Goal: Task Accomplishment & Management: Manage account settings

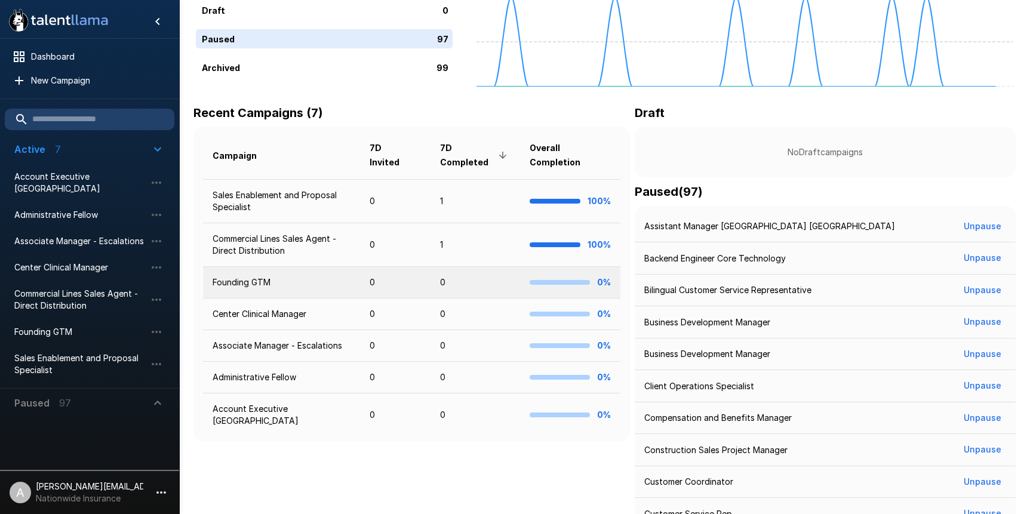
scroll to position [135, 0]
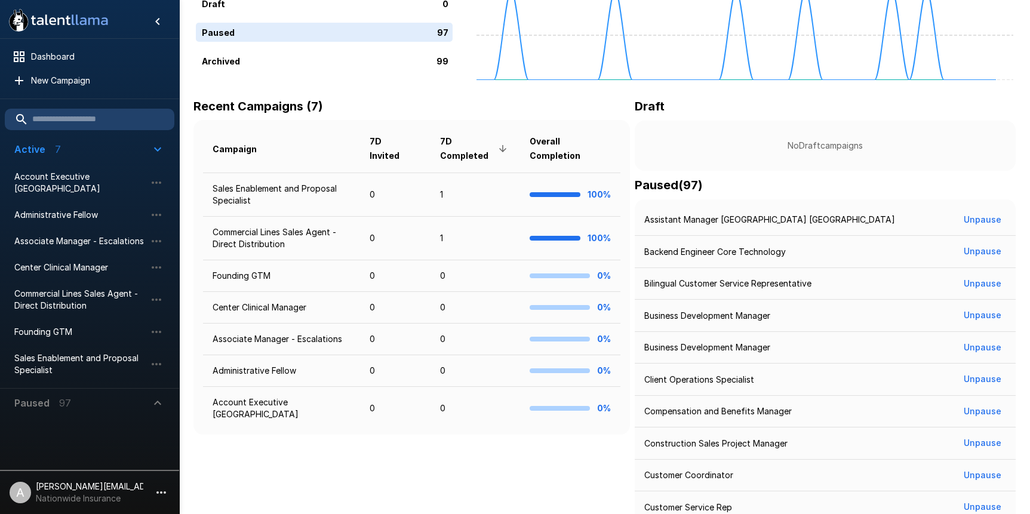
click at [161, 494] on icon "button" at bounding box center [161, 492] width 14 height 14
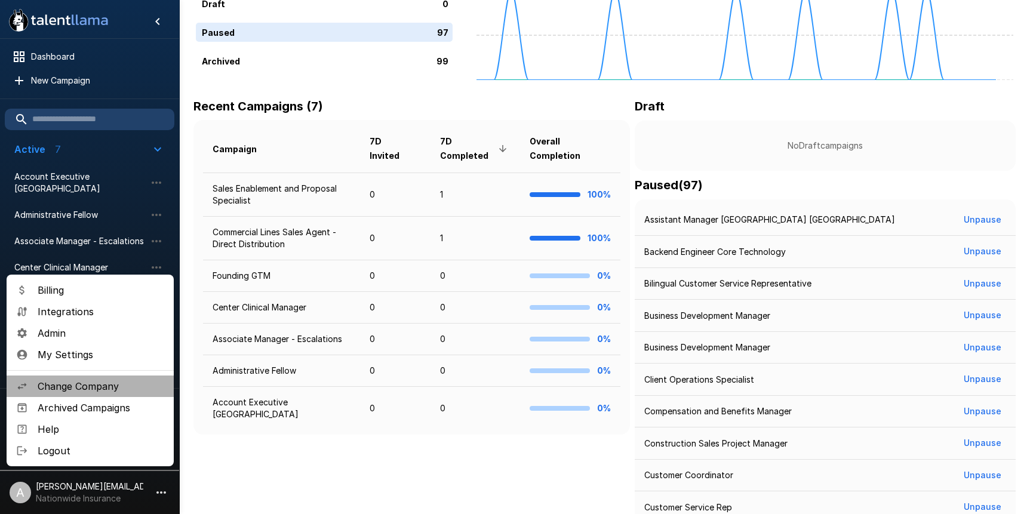
click at [79, 385] on span "Change Company" at bounding box center [101, 386] width 127 height 14
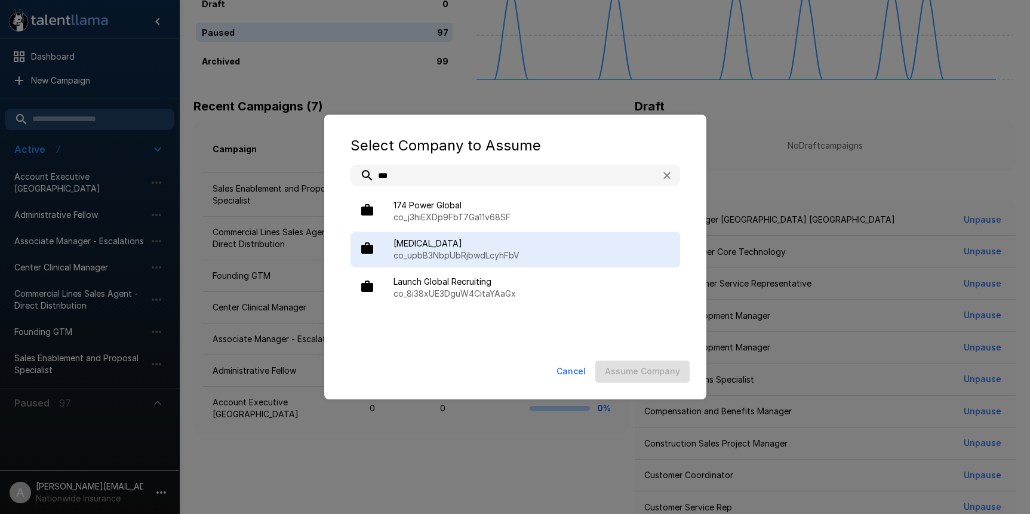
type input "***"
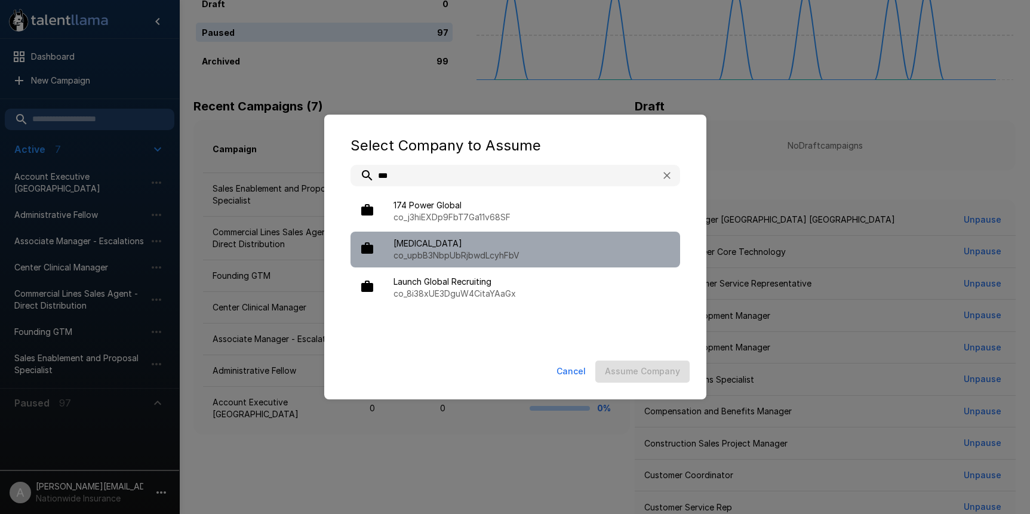
click at [504, 239] on span "[MEDICAL_DATA]" at bounding box center [531, 244] width 277 height 12
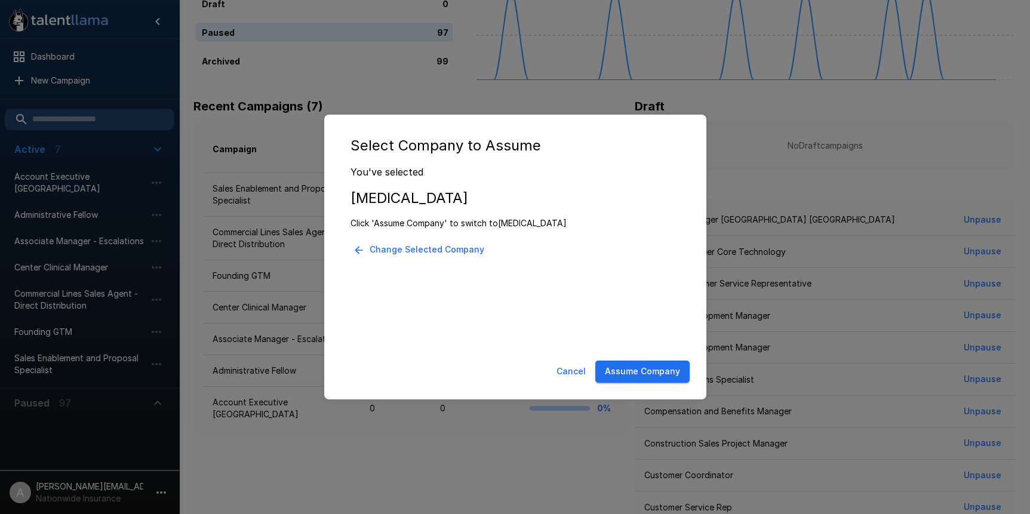
click at [632, 367] on button "Assume Company" at bounding box center [642, 372] width 94 height 22
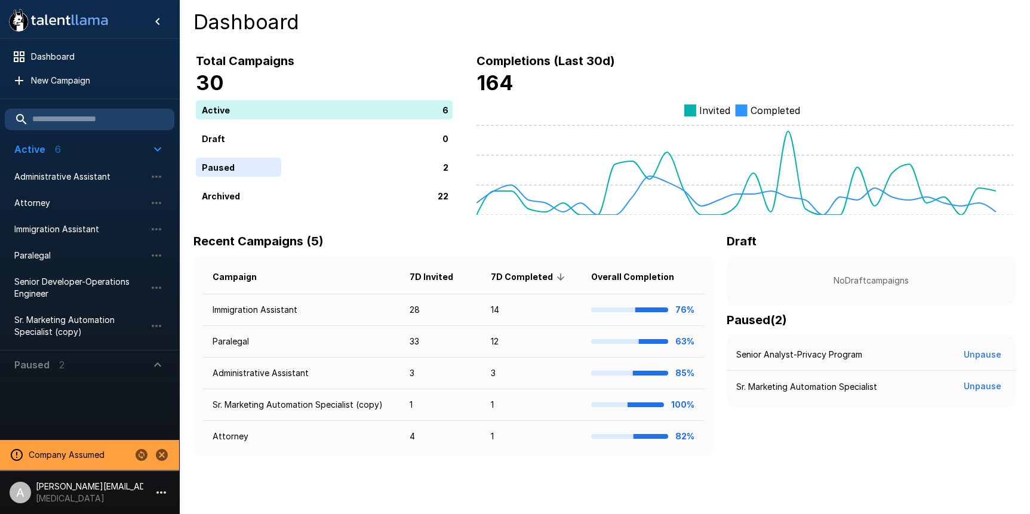
click at [70, 365] on span "Paused 2" at bounding box center [82, 365] width 136 height 14
click at [97, 509] on ul "Company Assumed A [PERSON_NAME][EMAIL_ADDRESS][DOMAIN_NAME] [MEDICAL_DATA]" at bounding box center [89, 474] width 179 height 79
click at [95, 497] on p "[MEDICAL_DATA]" at bounding box center [89, 498] width 107 height 12
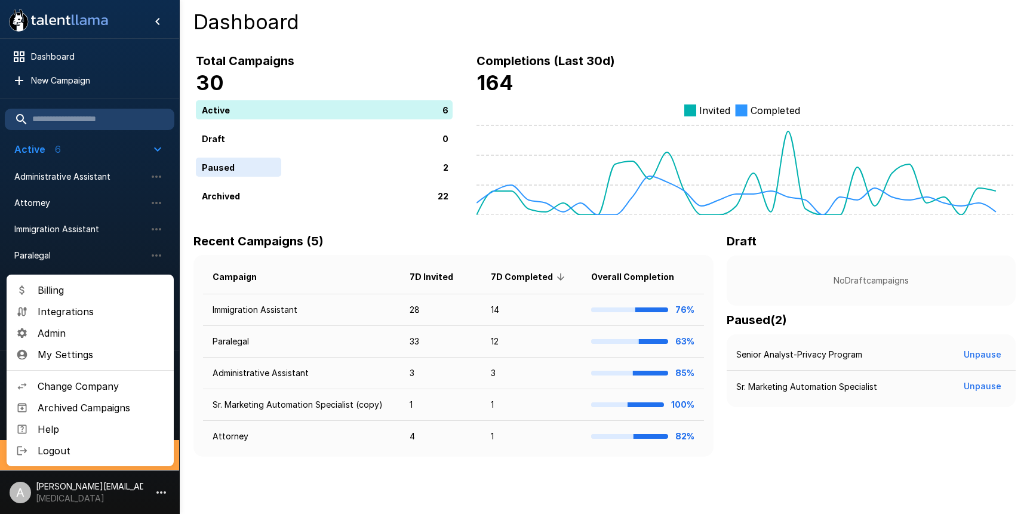
click at [82, 296] on span "Billing" at bounding box center [101, 290] width 127 height 14
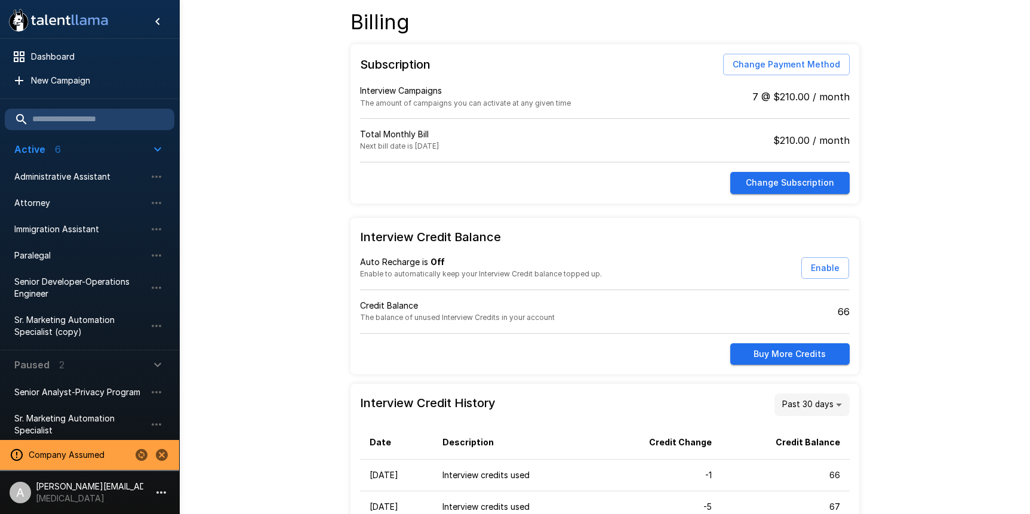
drag, startPoint x: 281, startPoint y: 251, endPoint x: 198, endPoint y: 212, distance: 91.9
click at [63, 57] on span "Dashboard" at bounding box center [98, 57] width 134 height 12
